Goal: Task Accomplishment & Management: Use online tool/utility

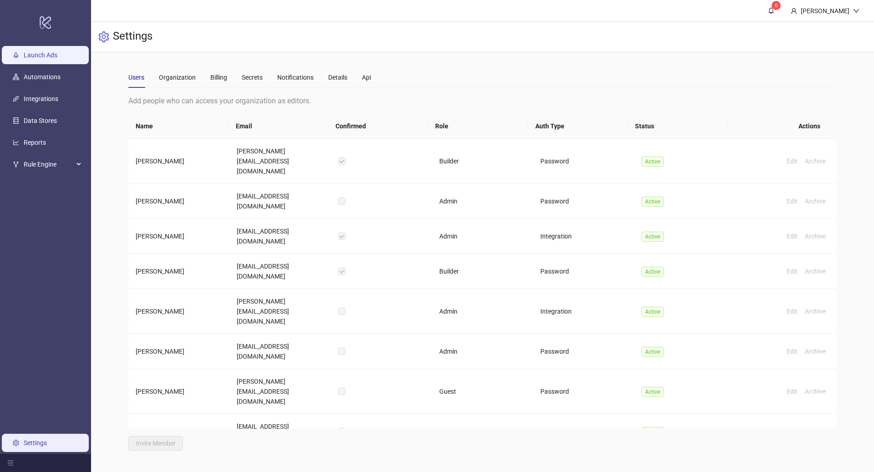
click at [48, 58] on link "Launch Ads" at bounding box center [41, 54] width 34 height 7
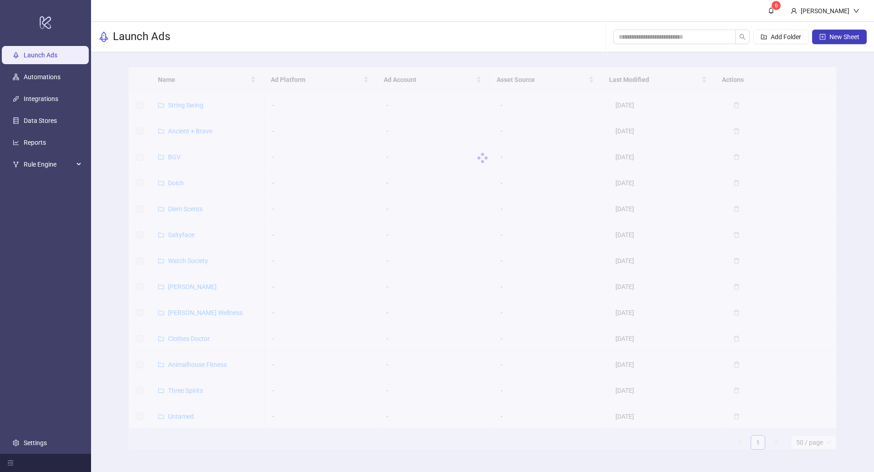
click at [164, 82] on div at bounding box center [482, 158] width 709 height 182
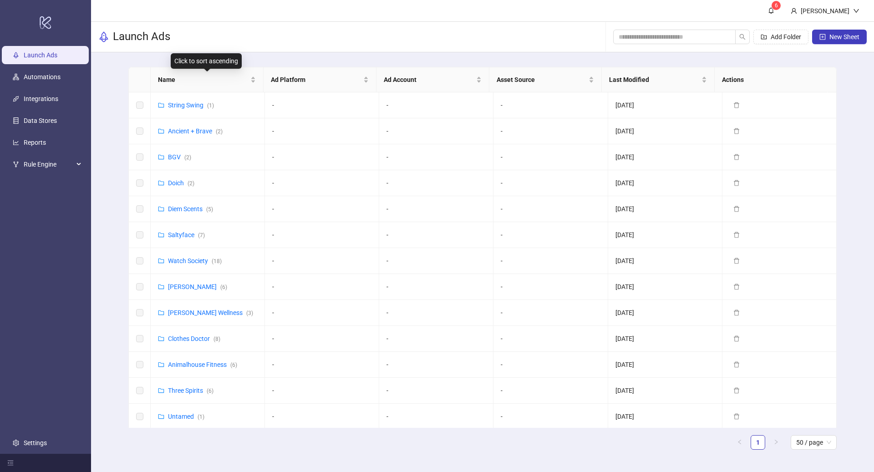
click at [177, 81] on span "Name" at bounding box center [203, 80] width 91 height 10
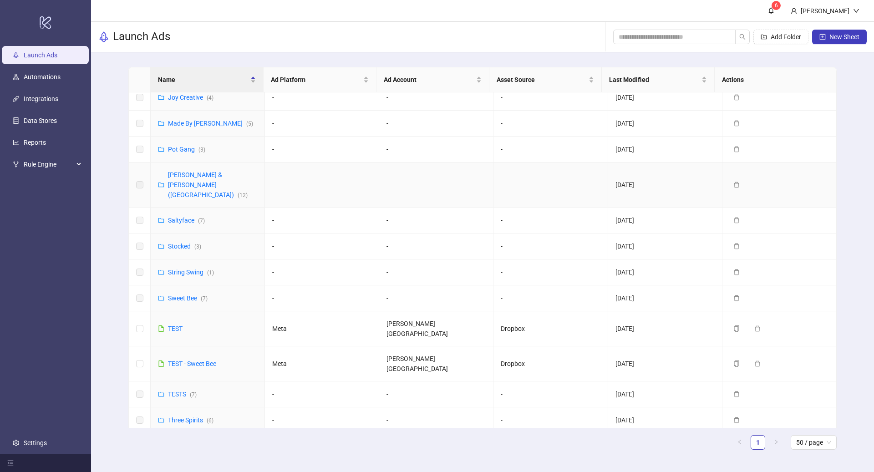
scroll to position [361, 0]
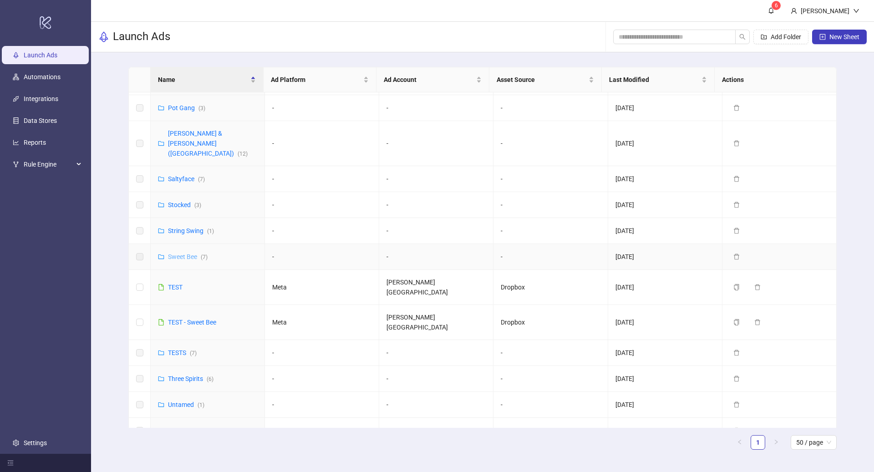
click at [180, 253] on link "Sweet Bee ( 7 )" at bounding box center [188, 256] width 40 height 7
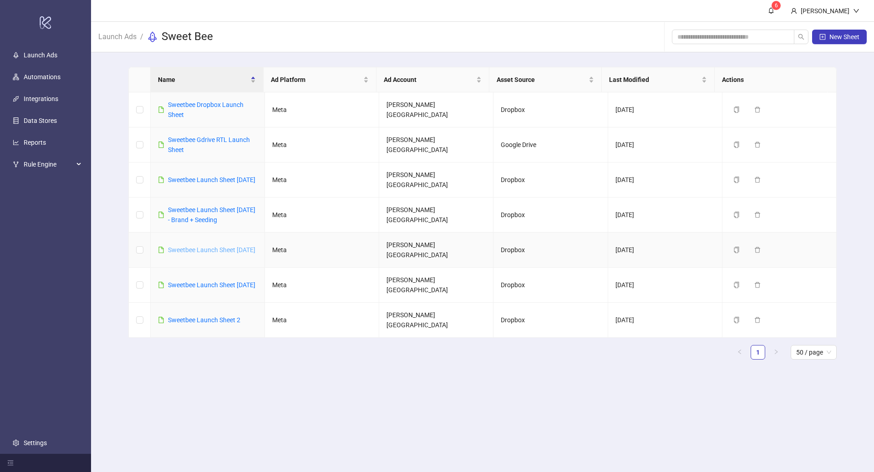
click at [189, 246] on link "Sweetbee Launch Sheet [DATE]" at bounding box center [211, 249] width 87 height 7
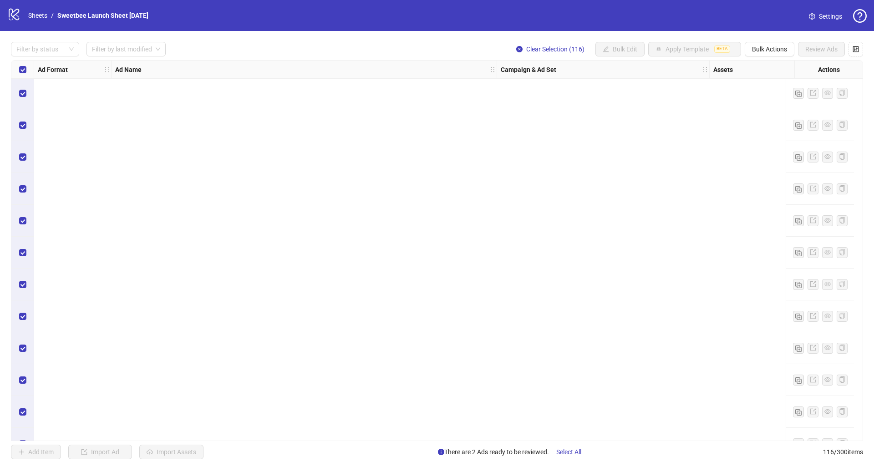
scroll to position [3339, 0]
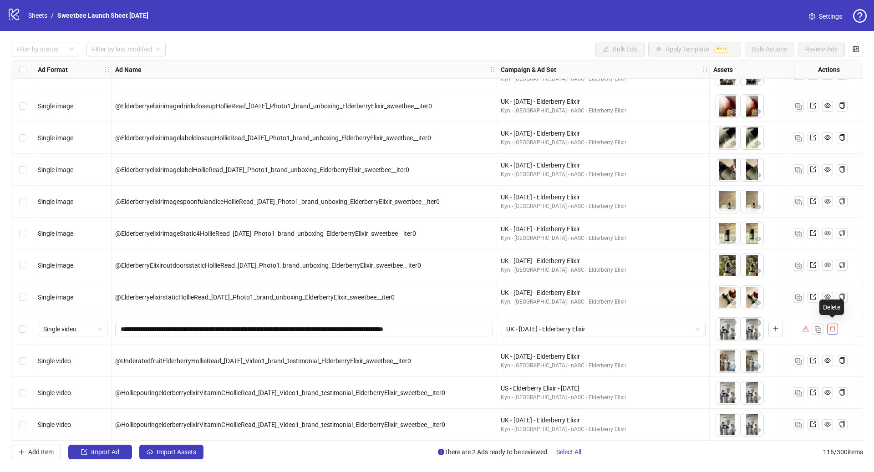
click at [453, 327] on icon "delete" at bounding box center [833, 329] width 6 height 6
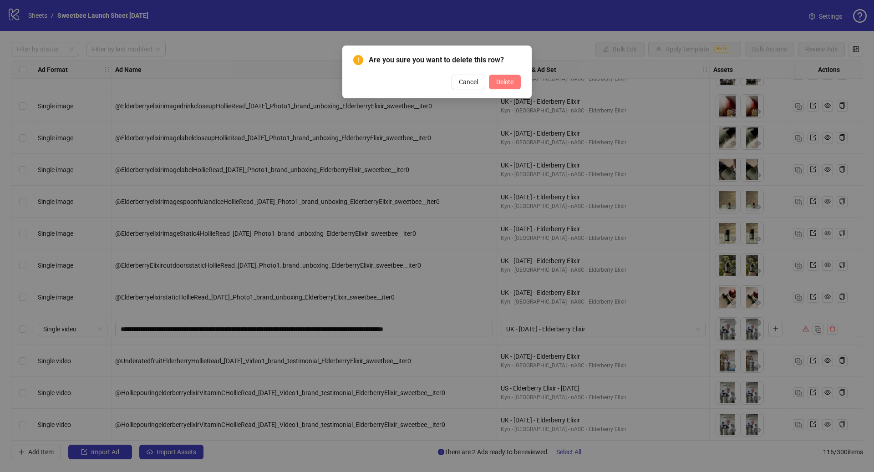
click at [453, 83] on span "Delete" at bounding box center [504, 81] width 17 height 7
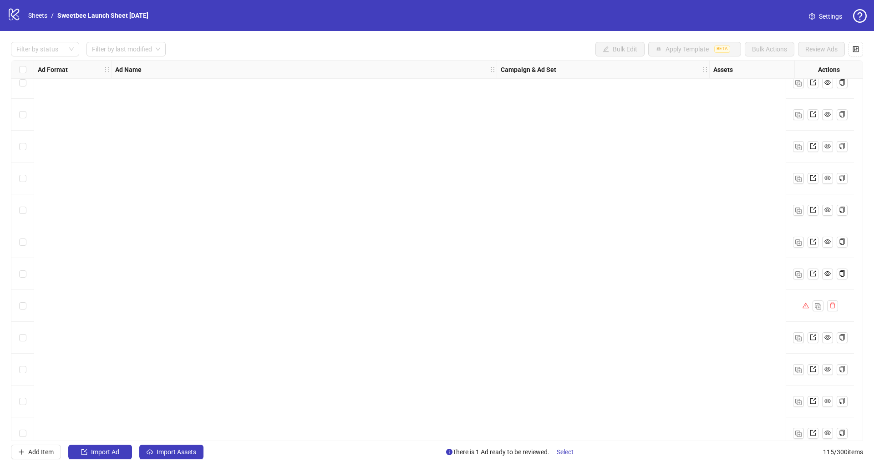
scroll to position [3307, 0]
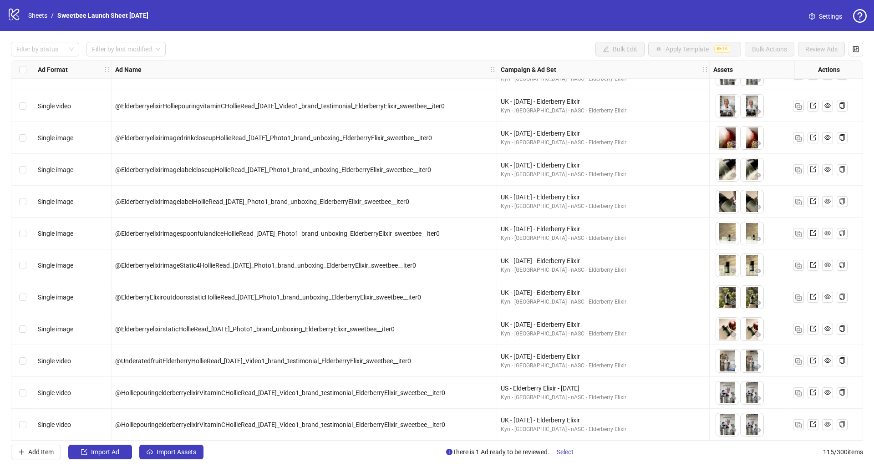
click at [199, 390] on span "@HolliepouringelderberryelixirVitaminCHollieRead_[DATE]_Video1_brand_testimonia…" at bounding box center [280, 392] width 330 height 7
click at [199, 389] on span "@HolliepouringelderberryelixirVitaminCHollieRead_[DATE]_Video1_brand_testimonia…" at bounding box center [280, 392] width 330 height 7
copy span "HolliepouringelderberryelixirVitaminCHollieRead_09"
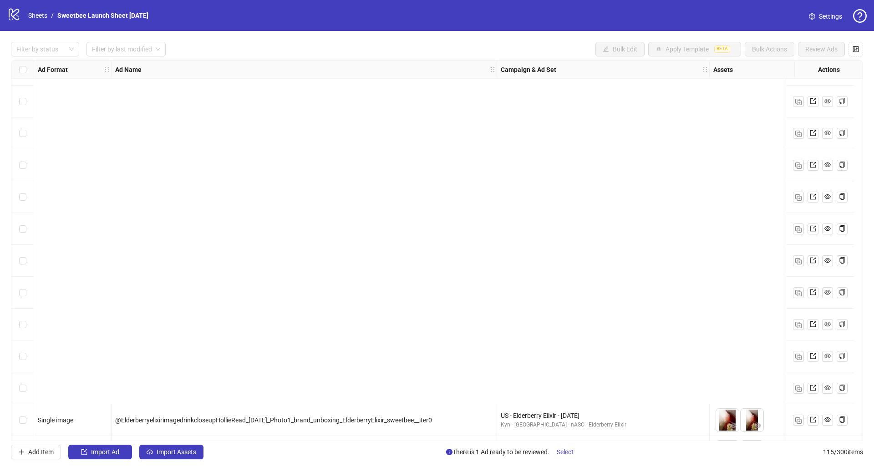
scroll to position [2744, 0]
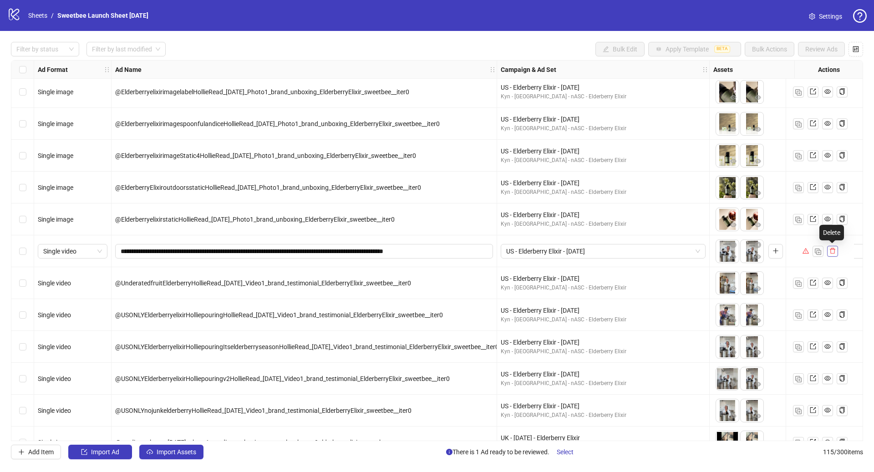
click at [453, 251] on icon "delete" at bounding box center [833, 251] width 6 height 6
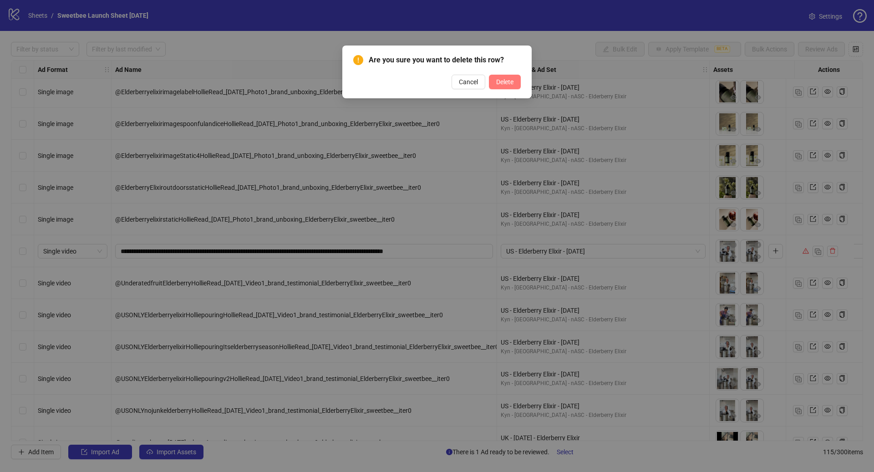
click at [453, 81] on button "Delete" at bounding box center [505, 82] width 32 height 15
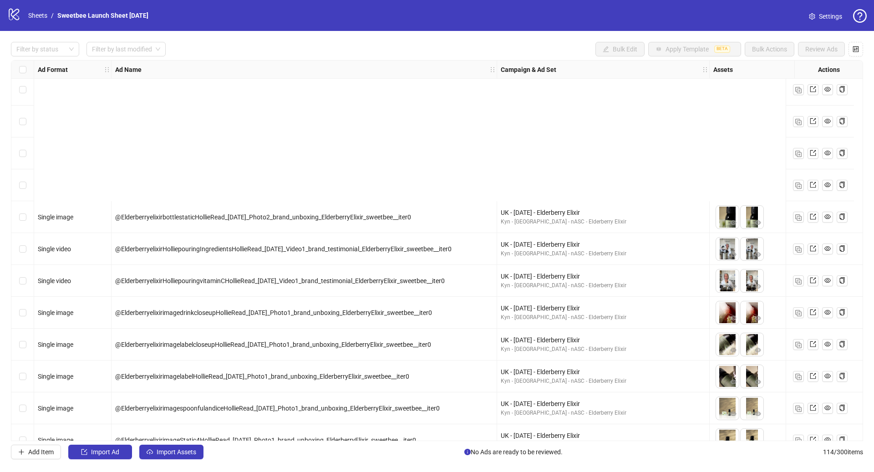
scroll to position [3275, 0]
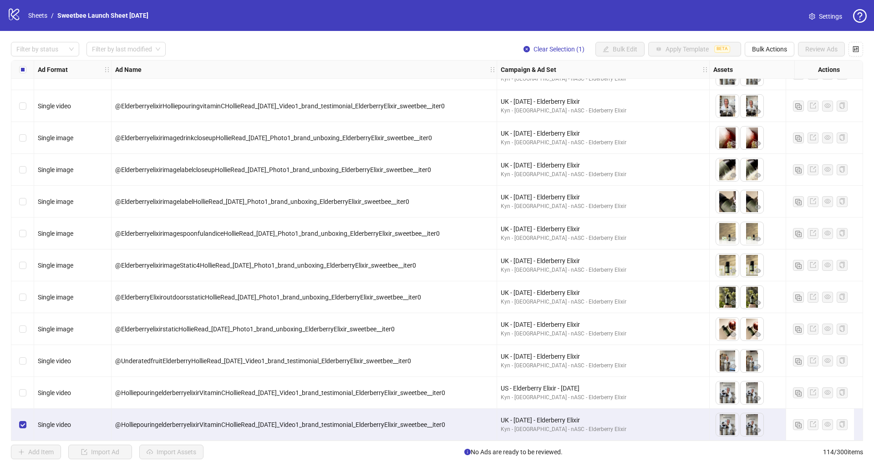
click at [22, 66] on label "Select all rows" at bounding box center [22, 70] width 7 height 10
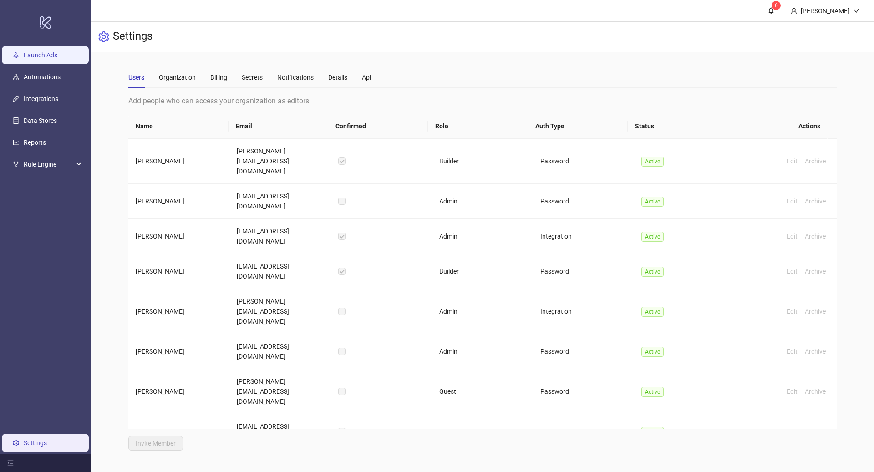
click at [38, 55] on link "Launch Ads" at bounding box center [41, 54] width 34 height 7
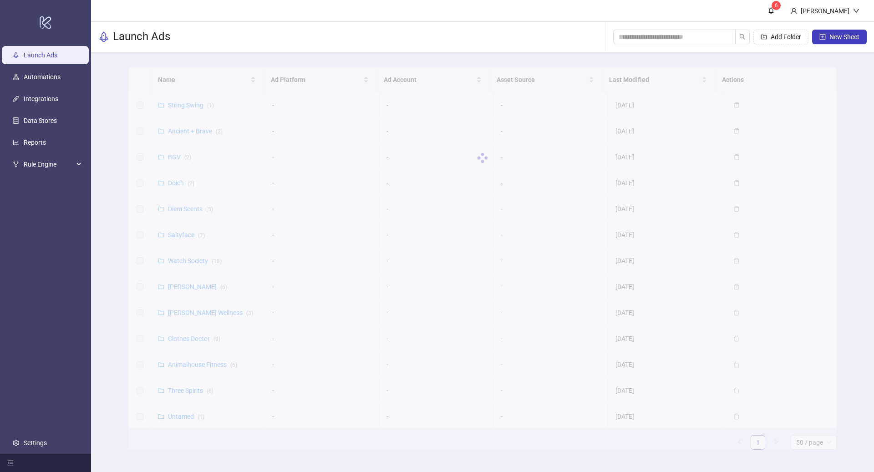
click at [179, 79] on div at bounding box center [482, 158] width 709 height 182
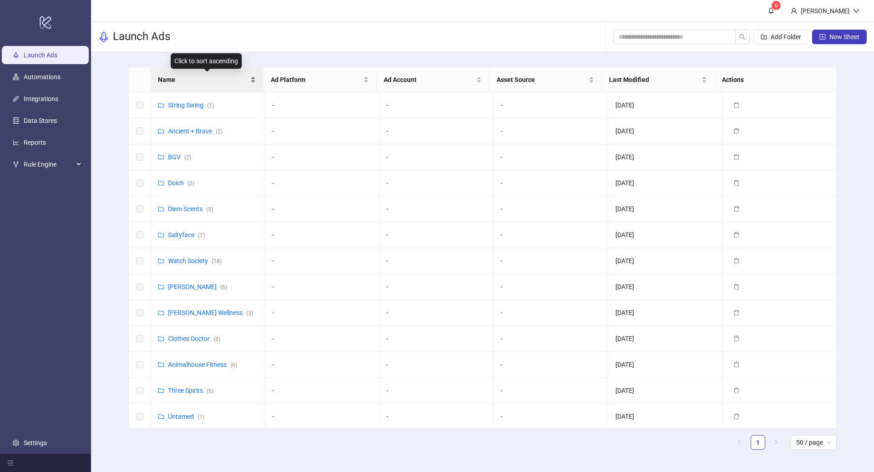
click at [179, 80] on span "Name" at bounding box center [203, 80] width 91 height 10
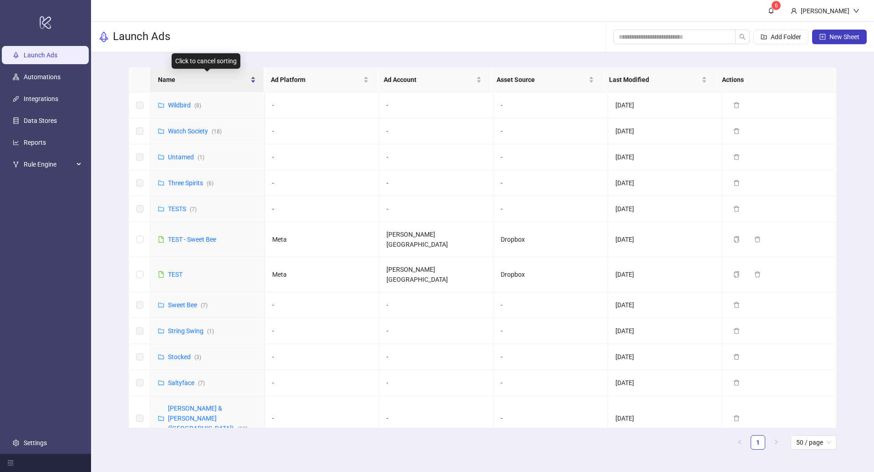
click at [179, 80] on span "Name" at bounding box center [203, 80] width 91 height 10
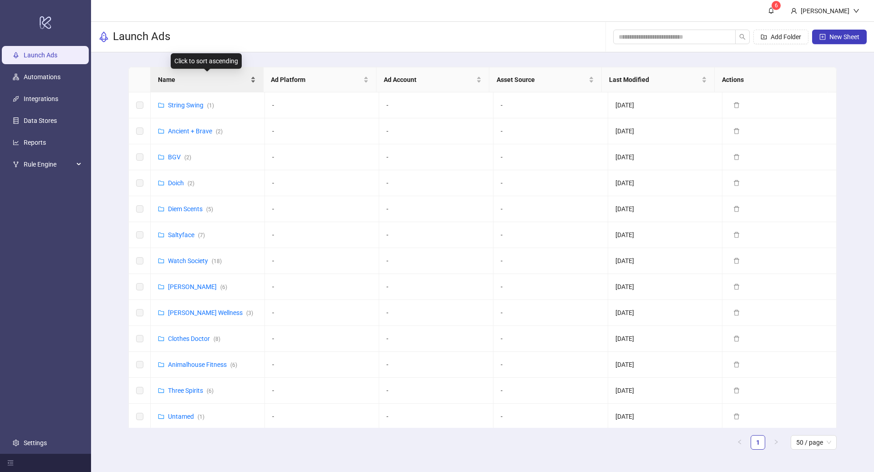
click at [193, 79] on span "Name" at bounding box center [203, 80] width 91 height 10
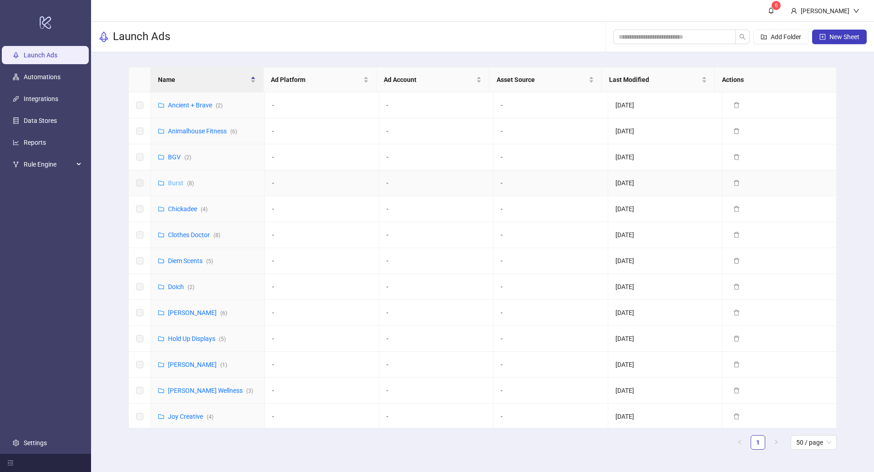
click at [177, 180] on link "Burst ( 8 )" at bounding box center [181, 182] width 26 height 7
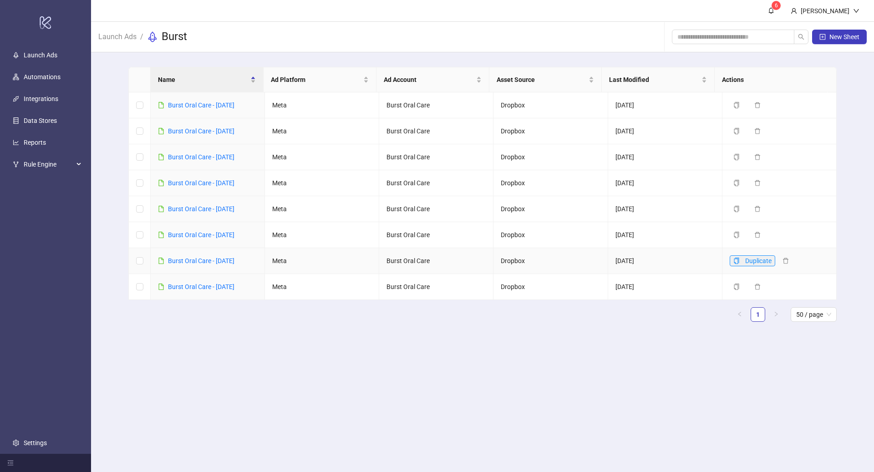
click at [734, 259] on button "Duplicate" at bounding box center [753, 260] width 46 height 11
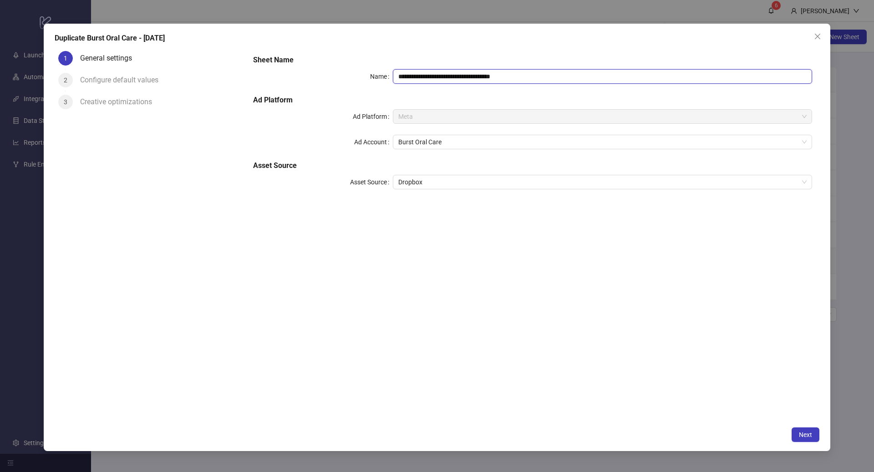
click at [462, 75] on input "**********" at bounding box center [602, 76] width 419 height 15
drag, startPoint x: 579, startPoint y: 76, endPoint x: 487, endPoint y: 78, distance: 92.0
click at [487, 78] on input "**********" at bounding box center [602, 76] width 419 height 15
type input "**********"
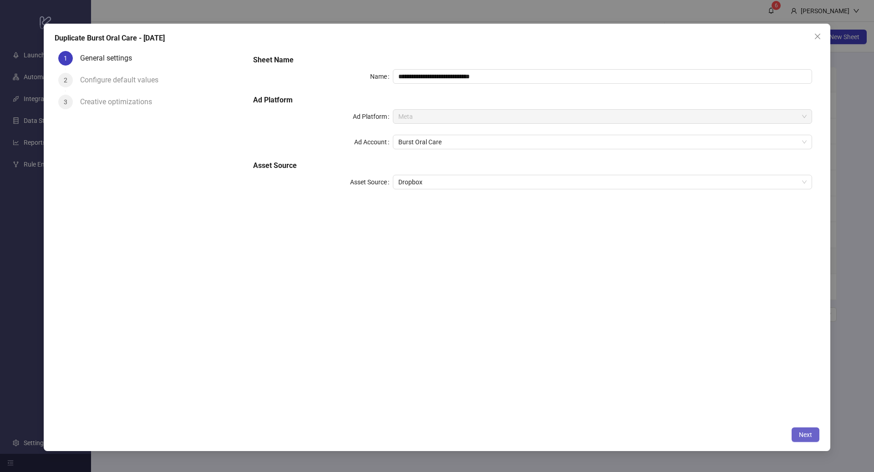
click at [800, 435] on span "Next" at bounding box center [805, 434] width 13 height 7
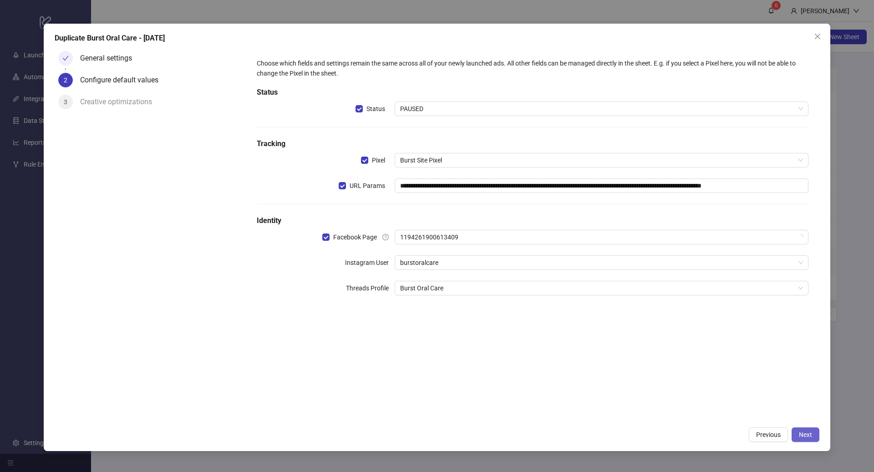
click at [811, 433] on span "Next" at bounding box center [805, 434] width 13 height 7
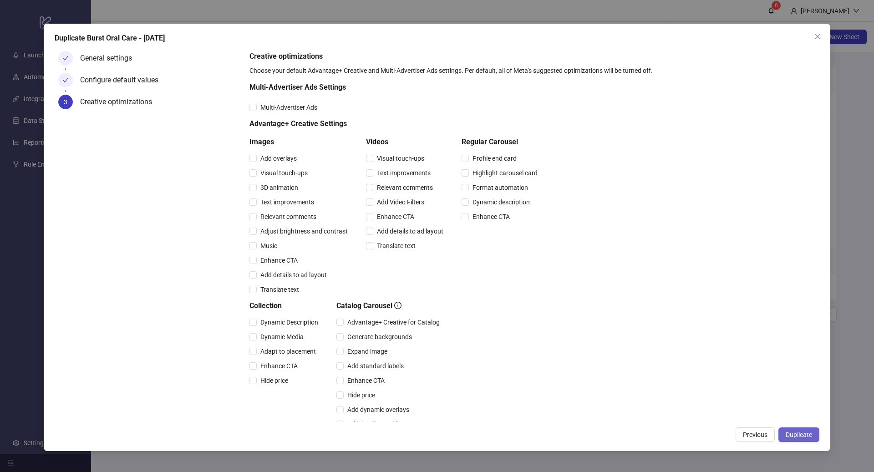
click at [792, 432] on span "Duplicate" at bounding box center [799, 434] width 26 height 7
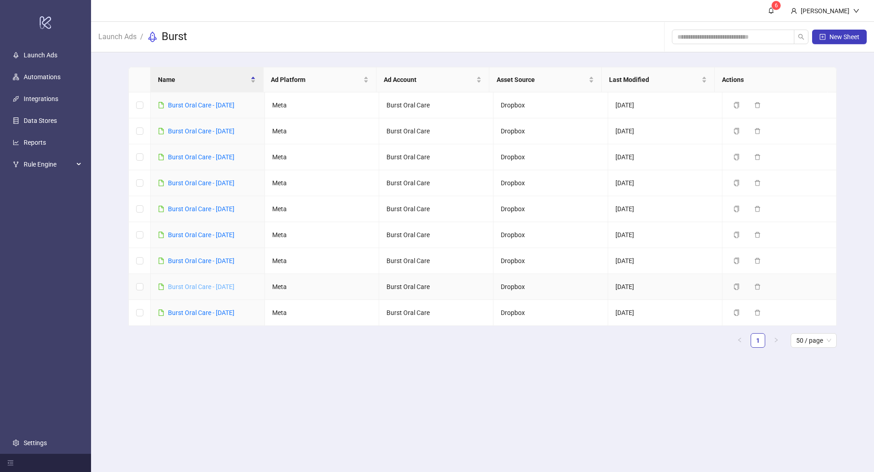
click at [227, 283] on link "Burst Oral Care - Sep 19, 2025" at bounding box center [201, 286] width 66 height 7
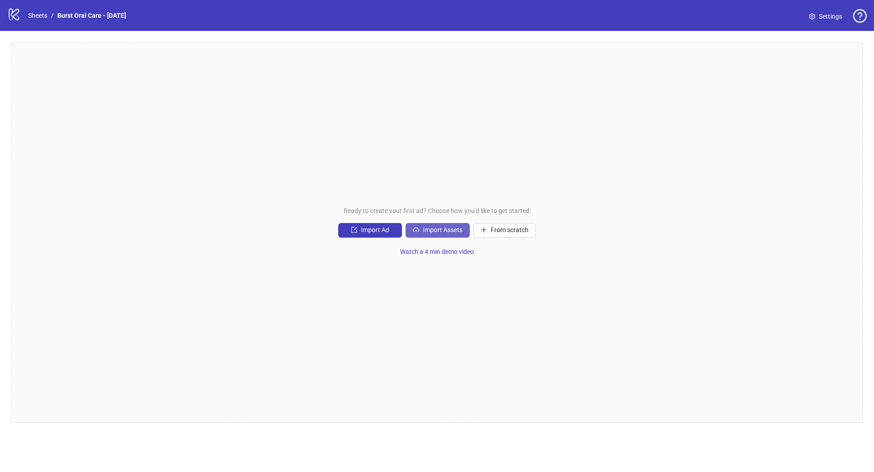
click at [439, 234] on span "Import Assets" at bounding box center [443, 229] width 40 height 7
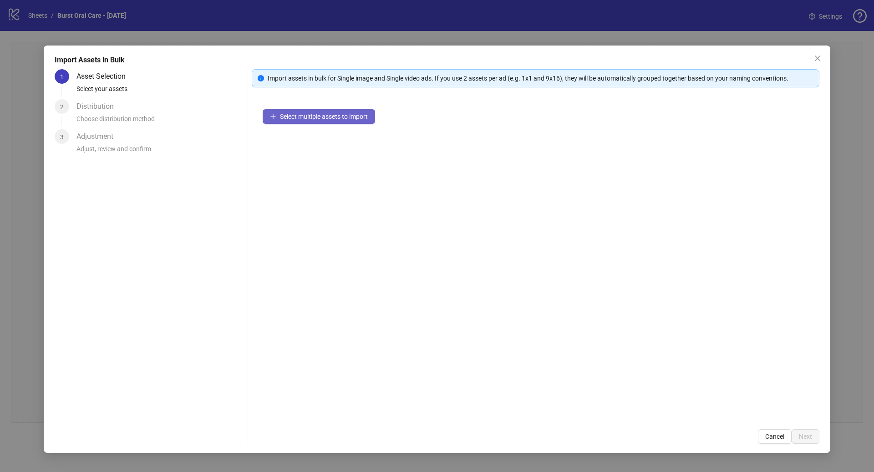
click at [330, 117] on span "Select multiple assets to import" at bounding box center [324, 116] width 88 height 7
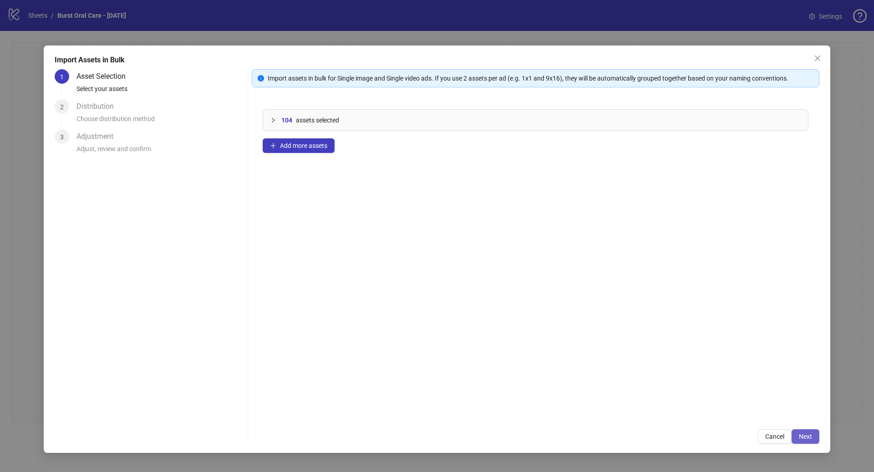
click at [801, 441] on button "Next" at bounding box center [806, 436] width 28 height 15
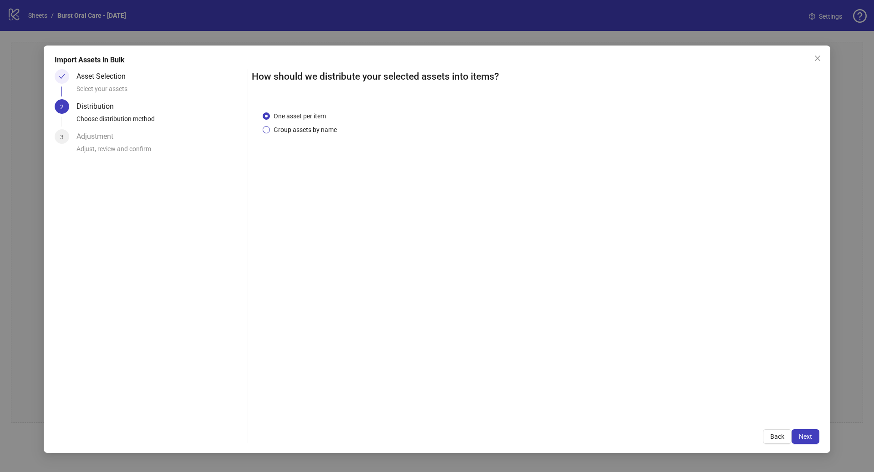
click at [314, 133] on span "Group assets by name" at bounding box center [305, 130] width 71 height 10
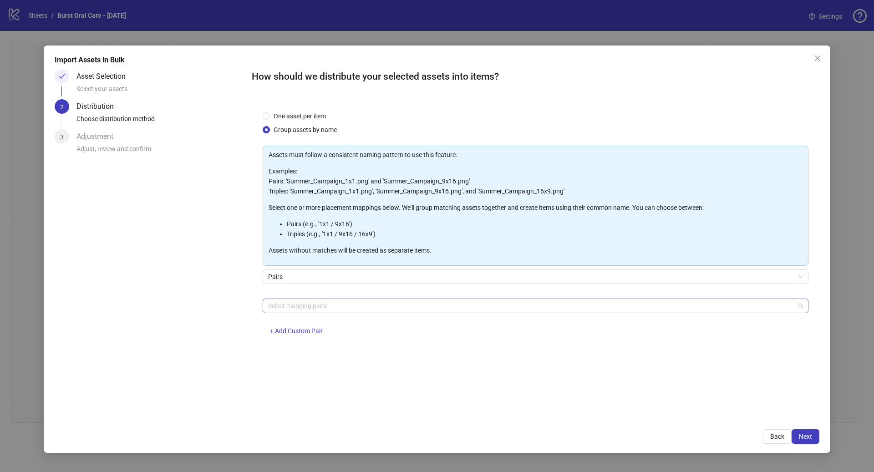
click at [337, 310] on div at bounding box center [531, 306] width 533 height 13
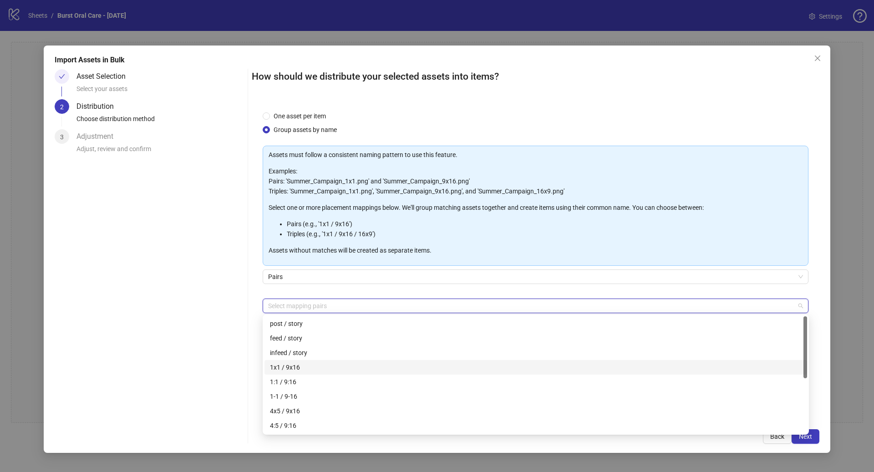
click at [304, 368] on div "1x1 / 9x16" at bounding box center [536, 367] width 532 height 10
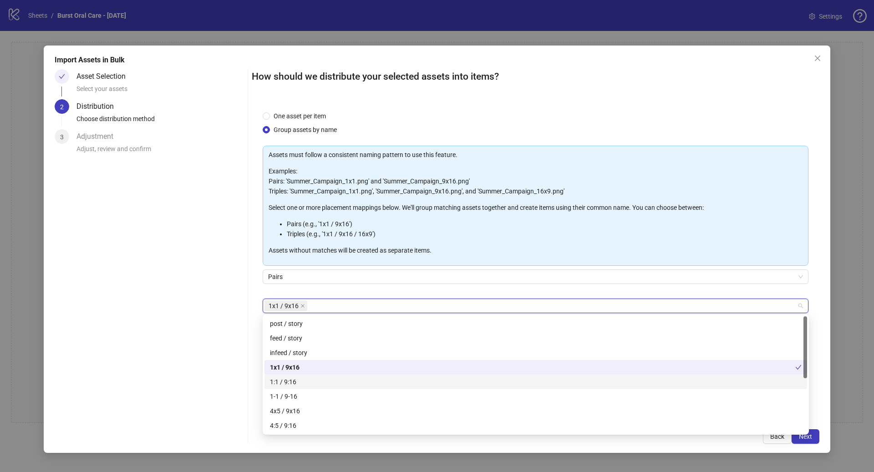
click at [305, 379] on div "1:1 / 9:16" at bounding box center [536, 382] width 532 height 10
click at [308, 413] on div "4x5 / 9x16" at bounding box center [536, 411] width 532 height 10
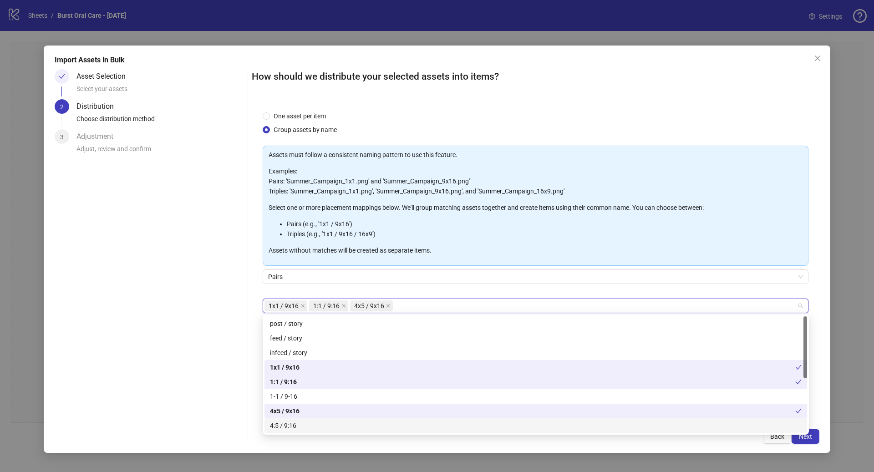
click at [309, 422] on div "4:5 / 9:16" at bounding box center [536, 426] width 532 height 10
click at [809, 439] on span "Next" at bounding box center [805, 436] width 13 height 7
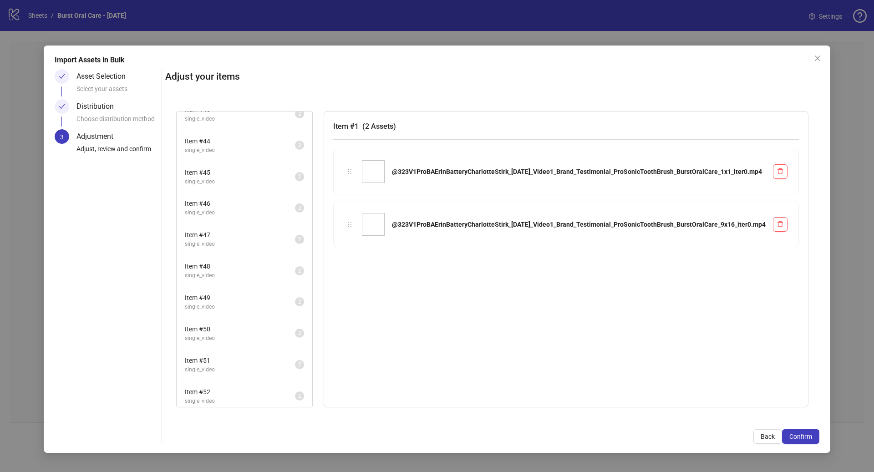
scroll to position [1334, 0]
click at [295, 393] on span "single_video" at bounding box center [240, 397] width 110 height 9
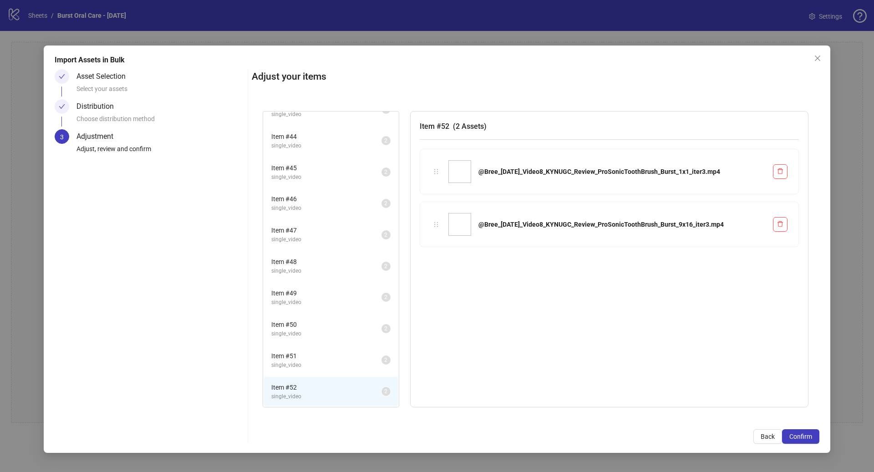
click at [319, 357] on span "Item # 51" at bounding box center [326, 356] width 110 height 10
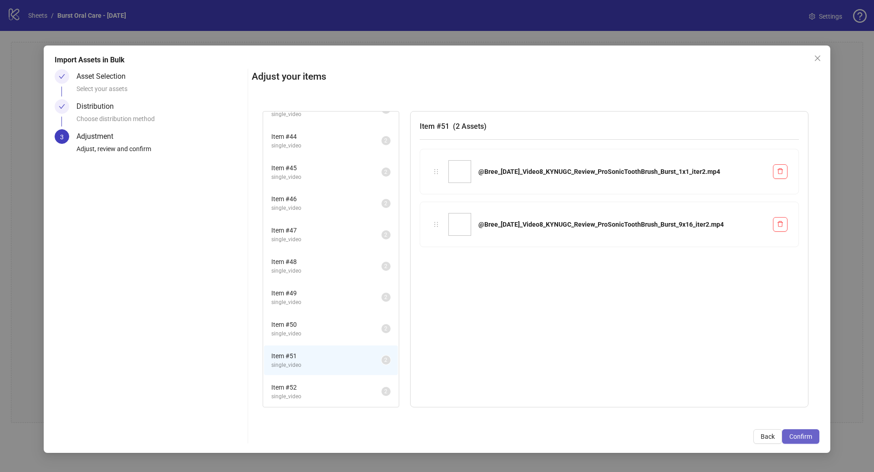
click at [796, 434] on span "Confirm" at bounding box center [801, 436] width 23 height 7
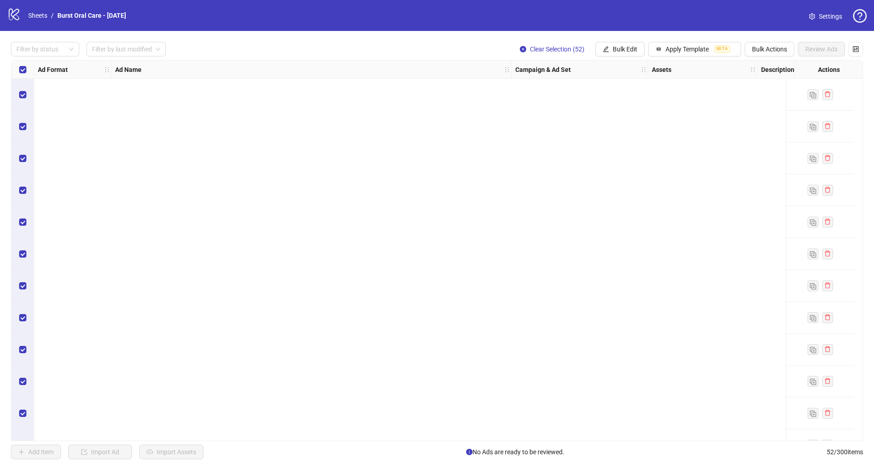
scroll to position [1299, 0]
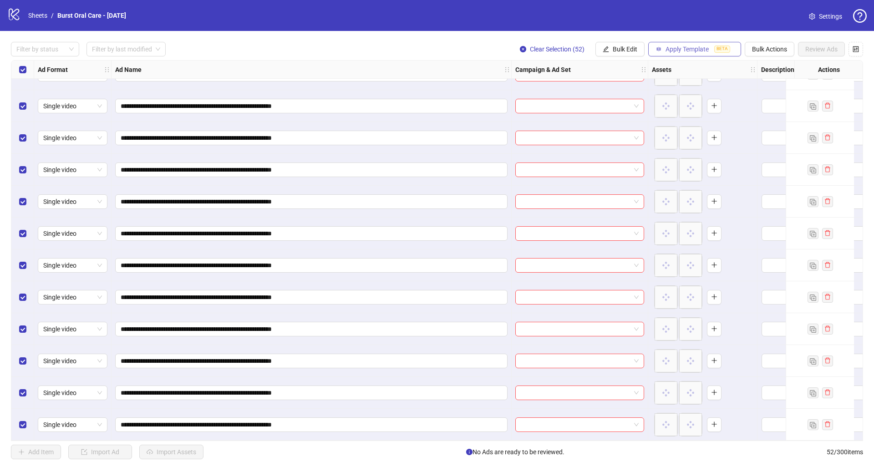
click at [665, 45] on button "Apply Template BETA" at bounding box center [694, 49] width 93 height 15
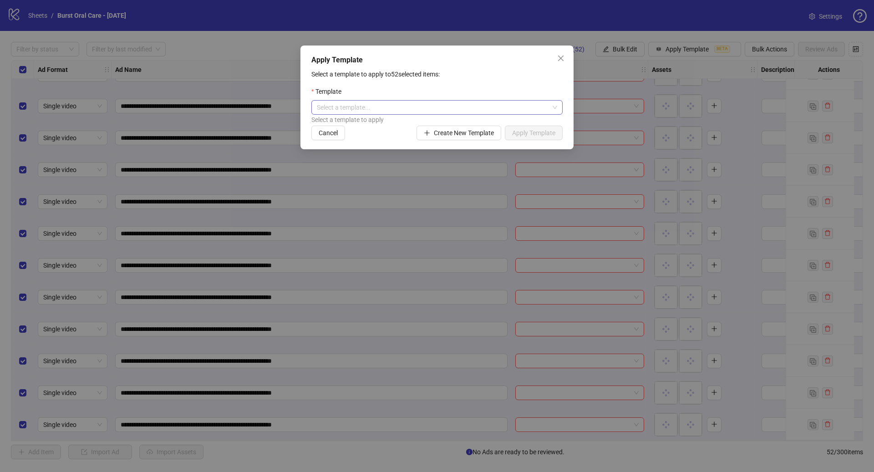
click at [451, 107] on input "search" at bounding box center [433, 108] width 232 height 14
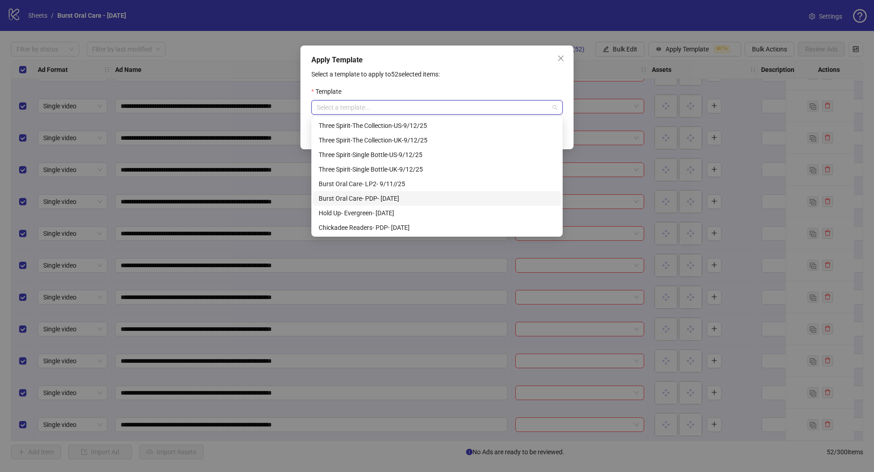
click at [429, 199] on div "Burst Oral Care- PDP- 9/11/25" at bounding box center [437, 199] width 237 height 10
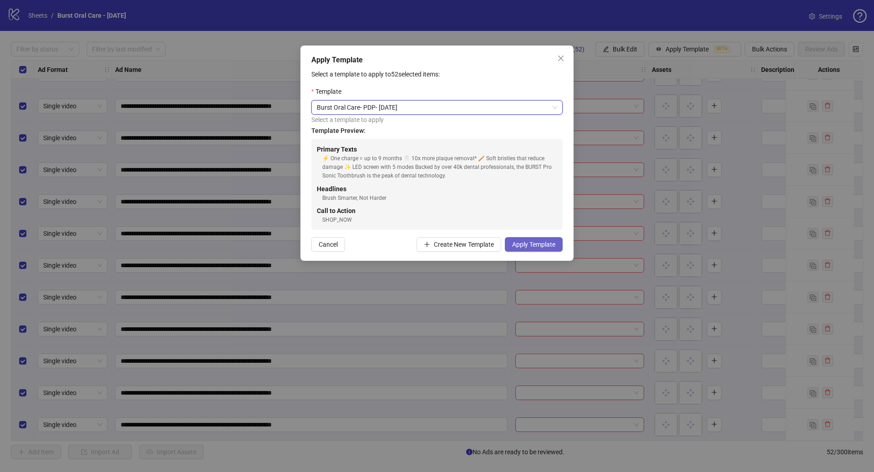
click at [527, 246] on span "Apply Template" at bounding box center [533, 244] width 43 height 7
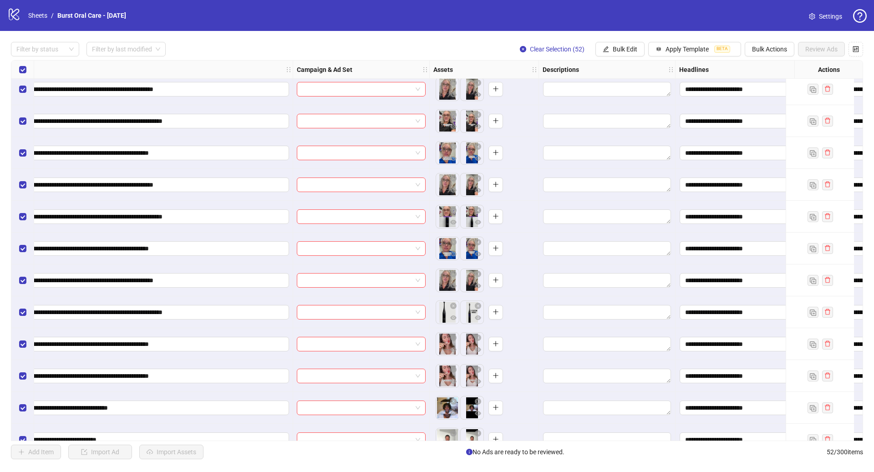
scroll to position [0, 219]
